Goal: Transaction & Acquisition: Book appointment/travel/reservation

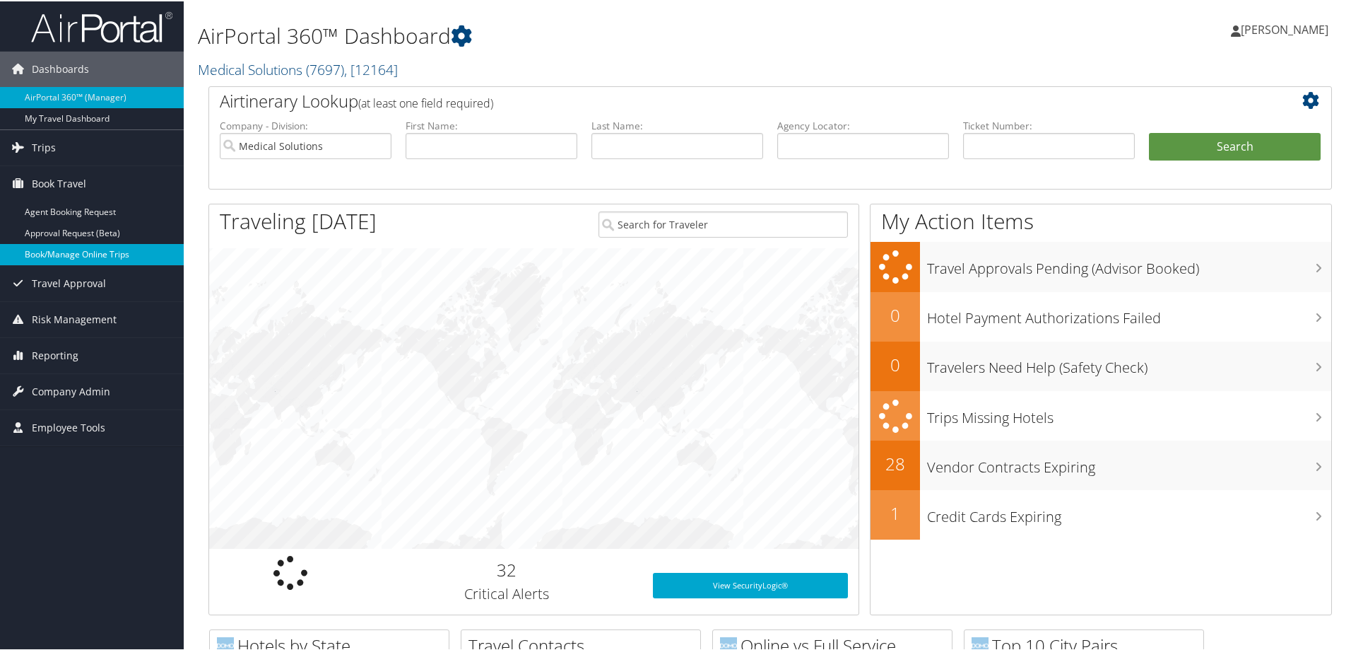
click at [88, 252] on link "Book/Manage Online Trips" at bounding box center [92, 252] width 184 height 21
